Goal: Task Accomplishment & Management: Manage account settings

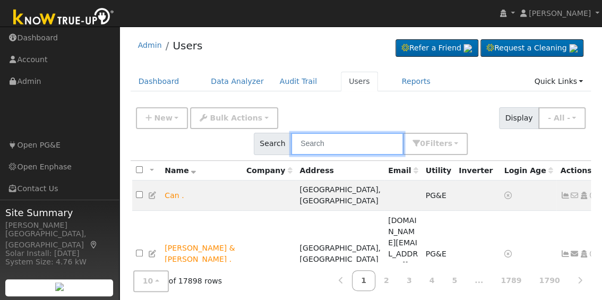
click at [404, 133] on input "text" at bounding box center [347, 144] width 113 height 22
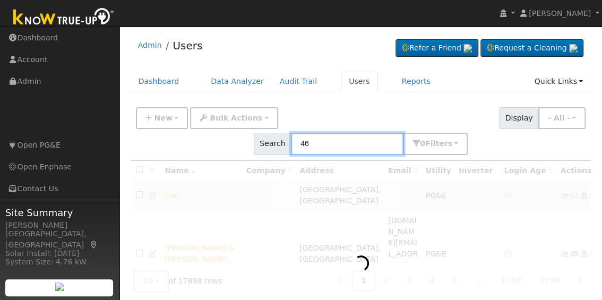
type input "46"
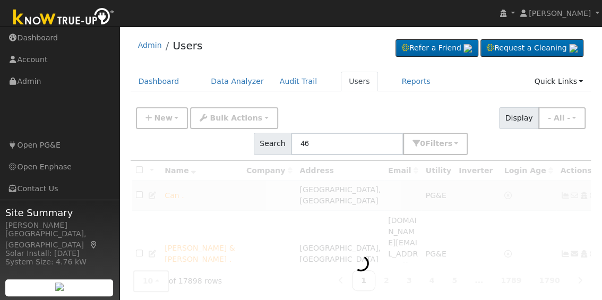
click at [288, 41] on div "Admin Users Refer a Friend Request a Cleaning" at bounding box center [361, 48] width 461 height 32
click at [172, 117] on button "New" at bounding box center [162, 118] width 53 height 22
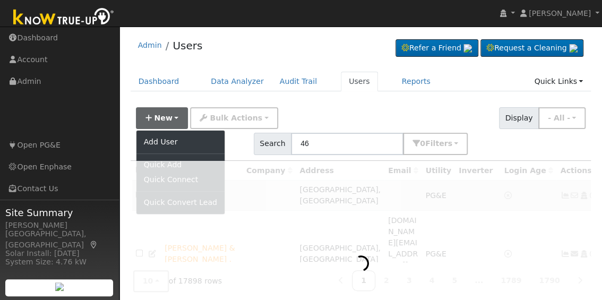
click at [275, 41] on div "Admin Users Refer a Friend Request a Cleaning" at bounding box center [361, 48] width 461 height 32
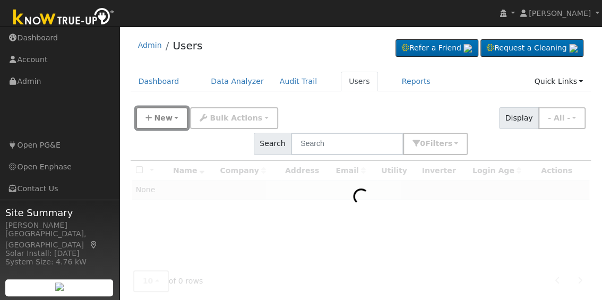
click at [167, 115] on span "New" at bounding box center [163, 118] width 18 height 9
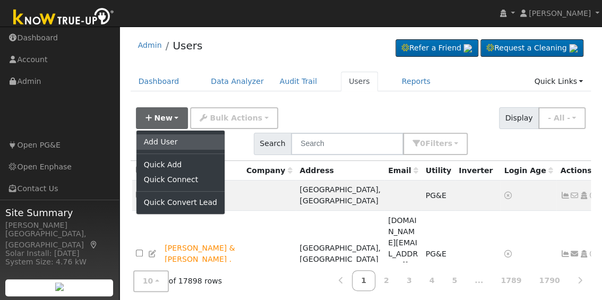
click at [173, 143] on link "Add User" at bounding box center [181, 141] width 88 height 15
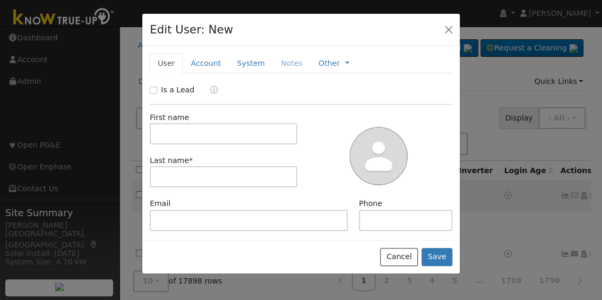
click at [150, 85] on div "Is a Lead" at bounding box center [173, 89] width 47 height 11
click at [154, 90] on input "Is a Lead" at bounding box center [153, 90] width 7 height 7
checkbox input "true"
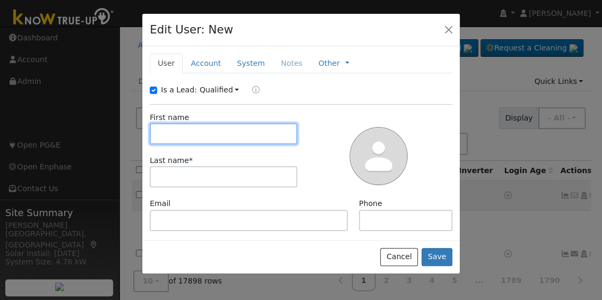
click at [188, 138] on input "text" at bounding box center [224, 133] width 148 height 21
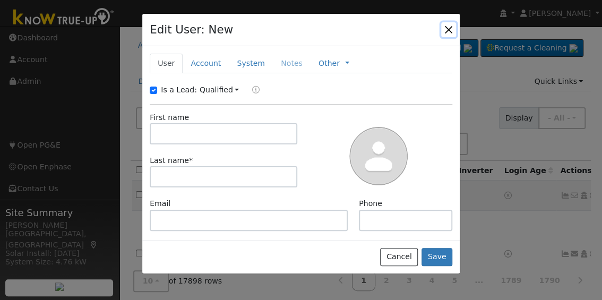
click at [444, 30] on button "button" at bounding box center [448, 29] width 15 height 15
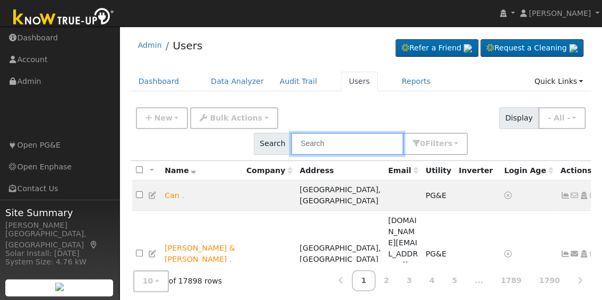
click at [404, 133] on input "text" at bounding box center [347, 144] width 113 height 22
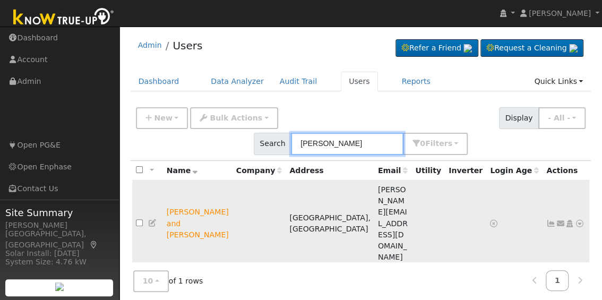
type input "[PERSON_NAME]"
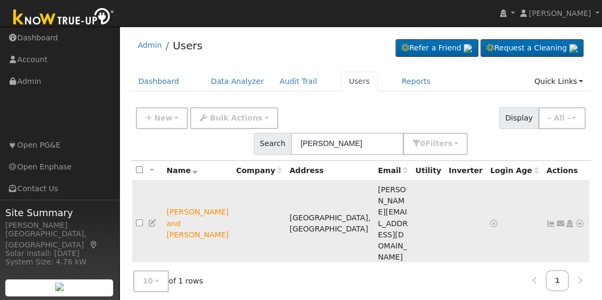
click at [575, 220] on icon at bounding box center [580, 223] width 10 height 7
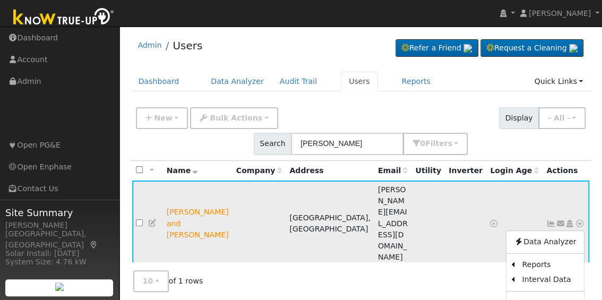
click at [565, 220] on icon at bounding box center [570, 223] width 10 height 7
